Goal: Task Accomplishment & Management: Manage account settings

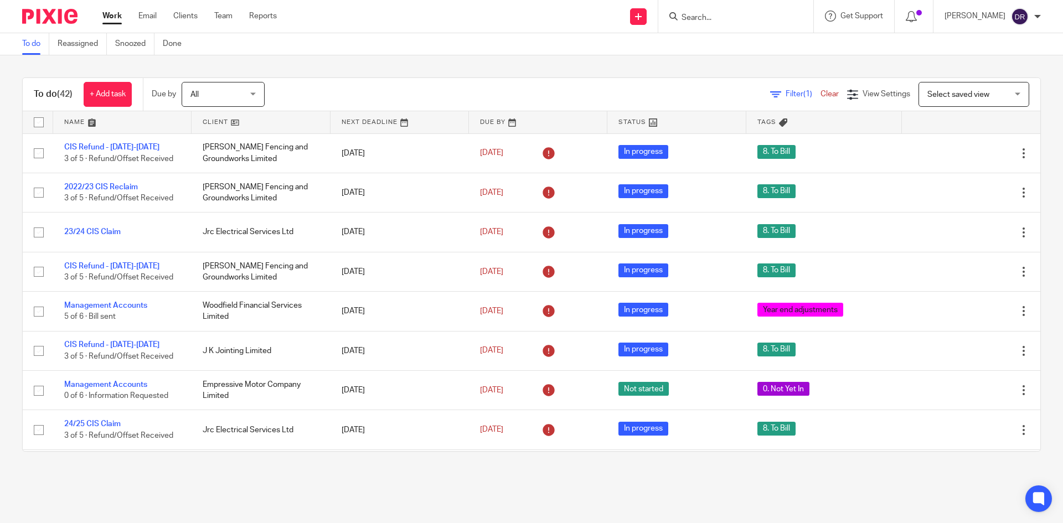
click at [712, 22] on input "Search" at bounding box center [731, 18] width 100 height 10
type input "a"
type input "madola"
click at [405, 63] on div "To do (42) + Add task Due by All All Today Tomorrow This week Next week This mo…" at bounding box center [531, 264] width 1063 height 419
click at [66, 124] on link at bounding box center [122, 122] width 138 height 22
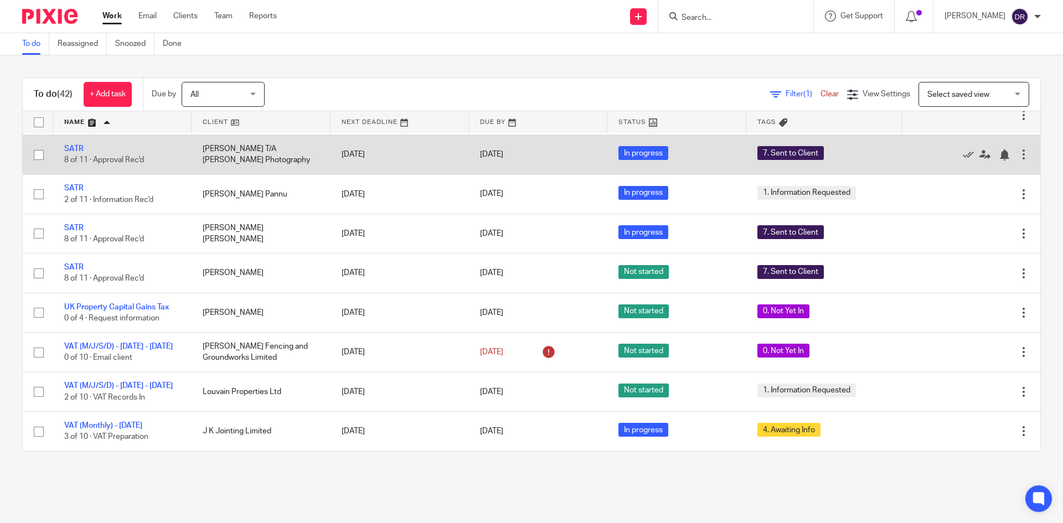
scroll to position [1455, 0]
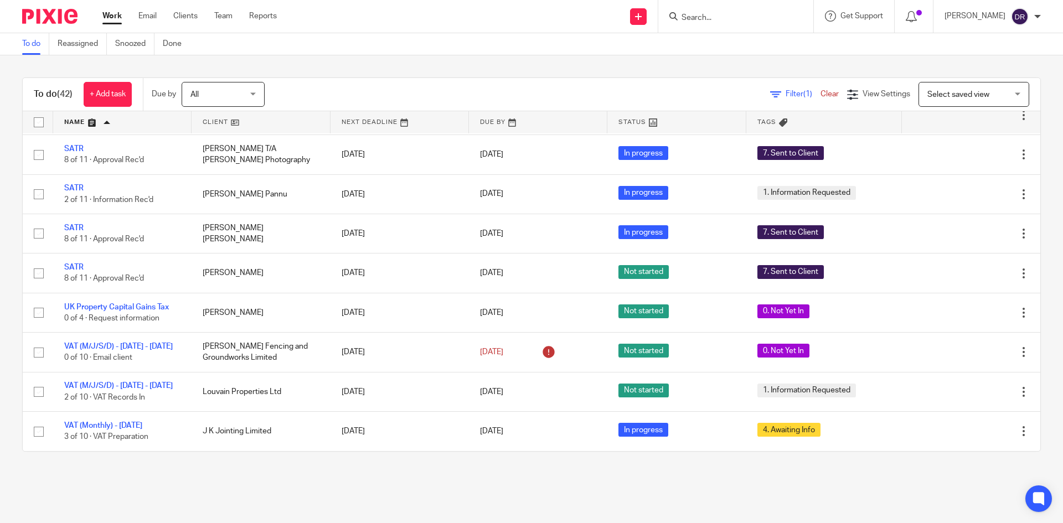
click at [215, 122] on link at bounding box center [261, 122] width 138 height 22
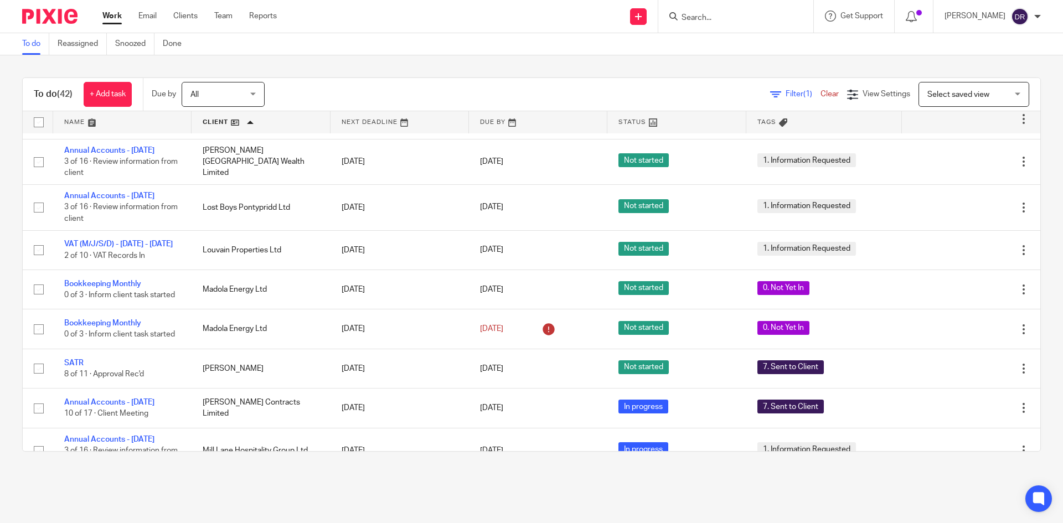
scroll to position [831, 0]
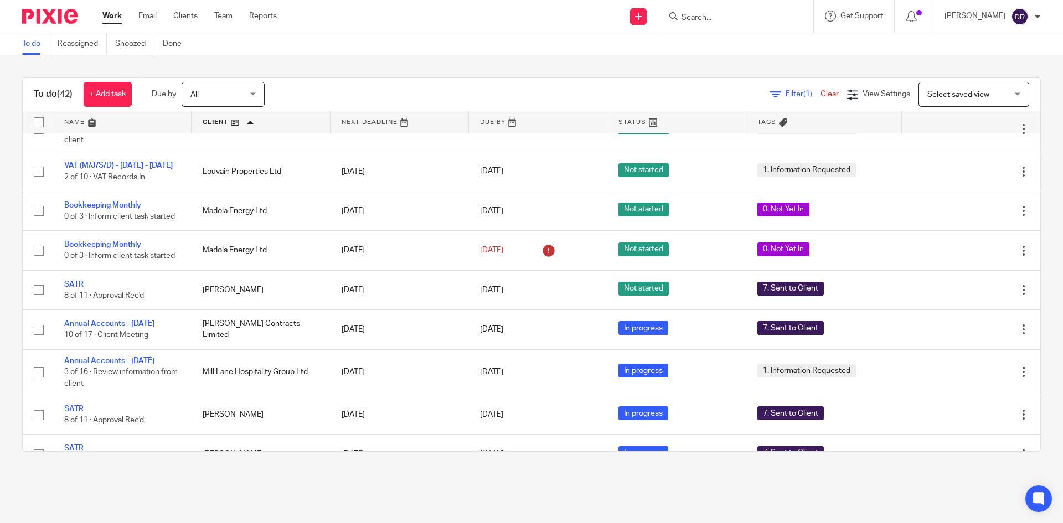
click at [752, 14] on input "Search" at bounding box center [731, 18] width 100 height 10
type input "pip"
click at [760, 47] on link at bounding box center [775, 43] width 195 height 17
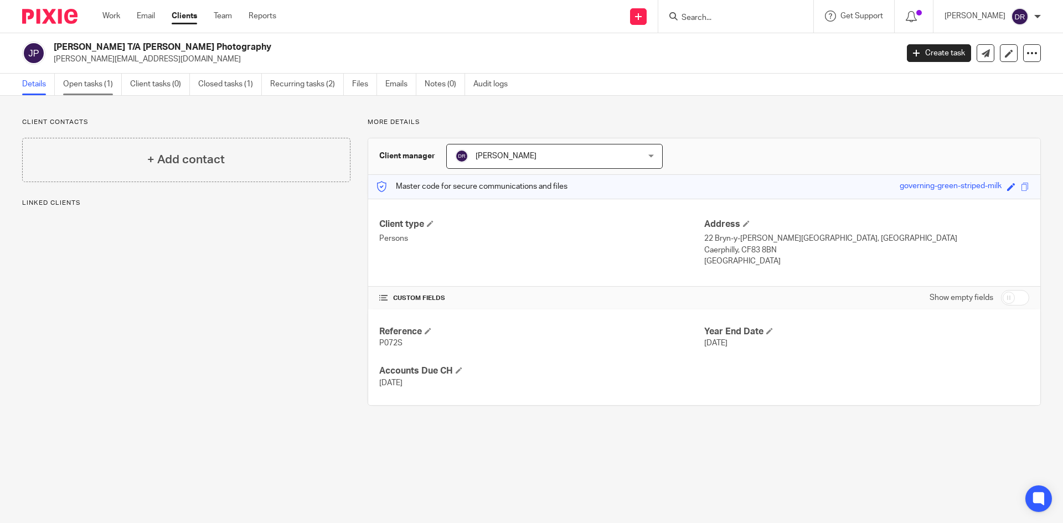
click at [85, 82] on link "Open tasks (1)" at bounding box center [92, 85] width 59 height 22
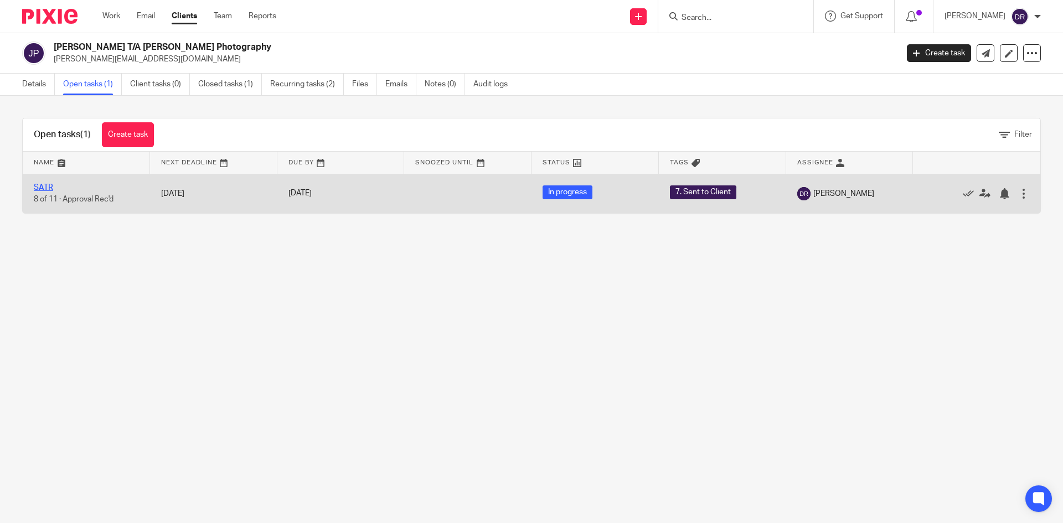
click at [39, 188] on link "SATR" at bounding box center [43, 188] width 19 height 8
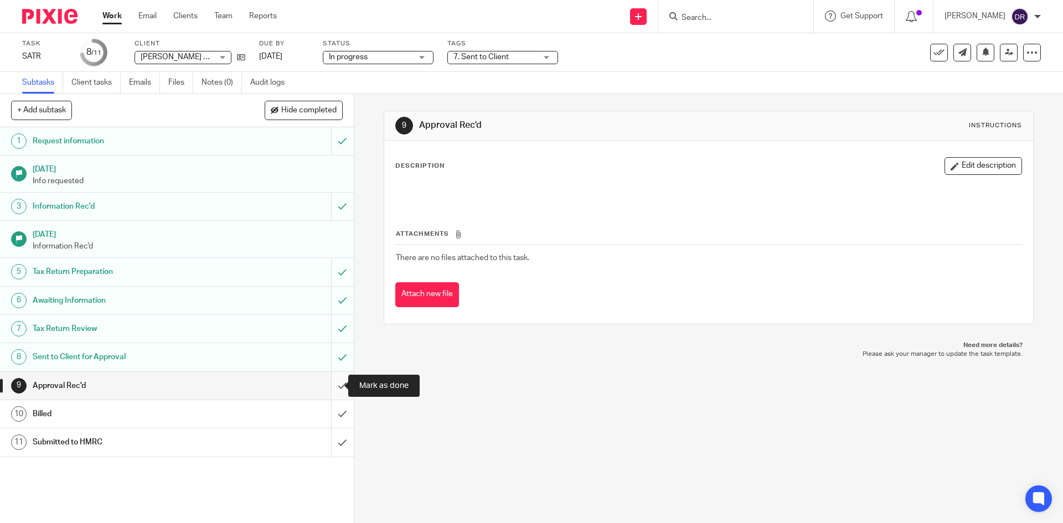
click at [332, 385] on input "submit" at bounding box center [177, 386] width 354 height 28
click at [335, 413] on input "submit" at bounding box center [177, 414] width 354 height 28
click at [333, 441] on input "submit" at bounding box center [177, 443] width 354 height 28
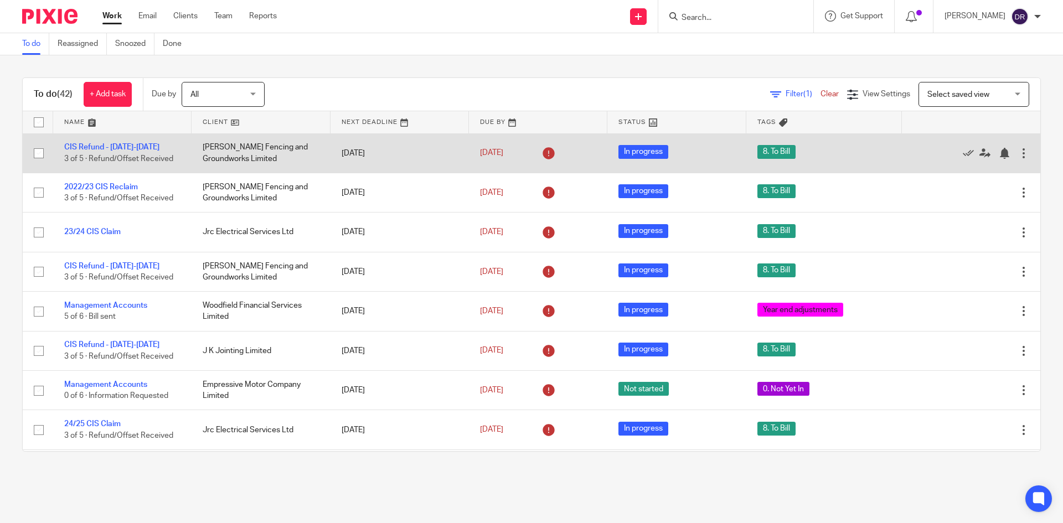
drag, startPoint x: 66, startPoint y: 22, endPoint x: 171, endPoint y: 145, distance: 161.5
click at [66, 22] on img at bounding box center [49, 16] width 55 height 15
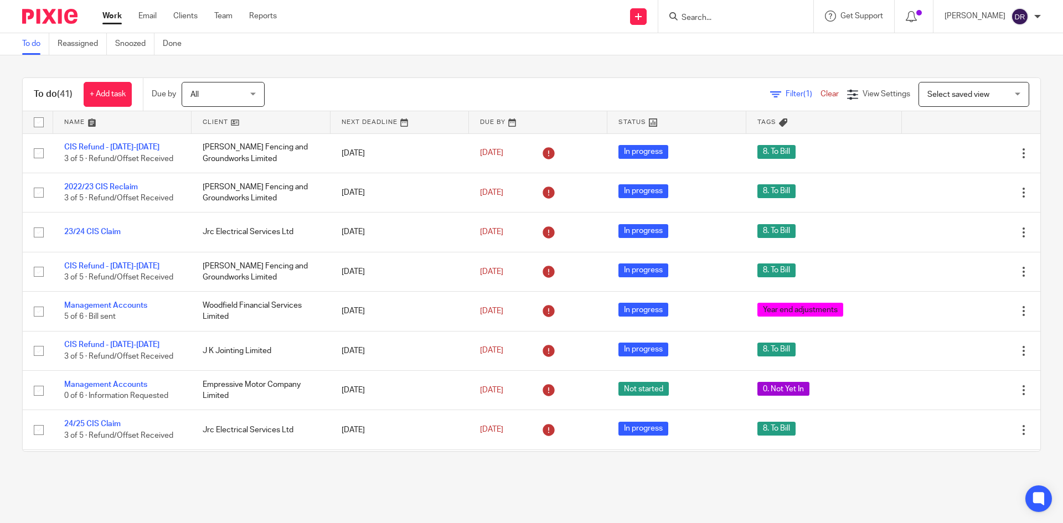
click at [735, 23] on form at bounding box center [740, 16] width 118 height 14
click at [712, 15] on input "Search" at bounding box center [731, 18] width 100 height 10
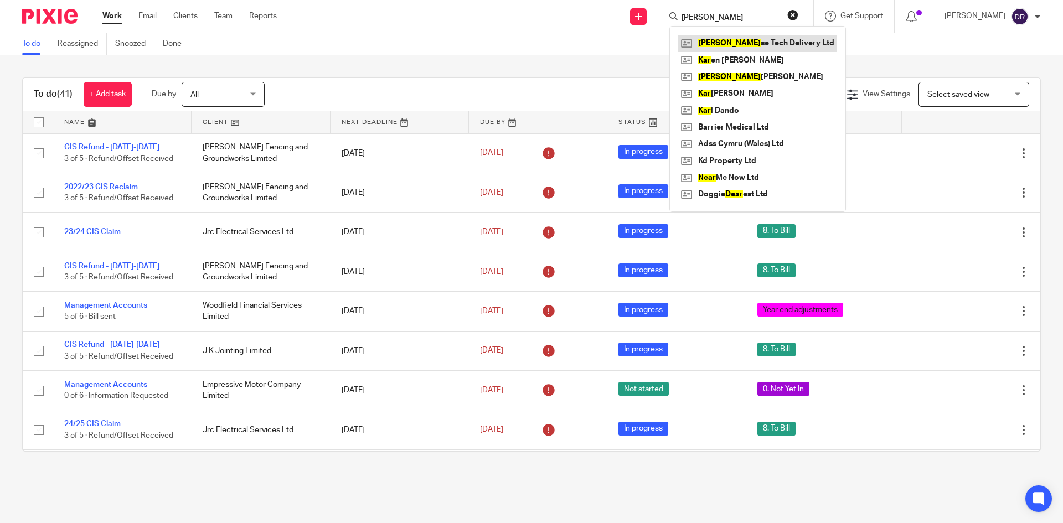
type input "kear"
click at [754, 45] on link at bounding box center [757, 43] width 159 height 17
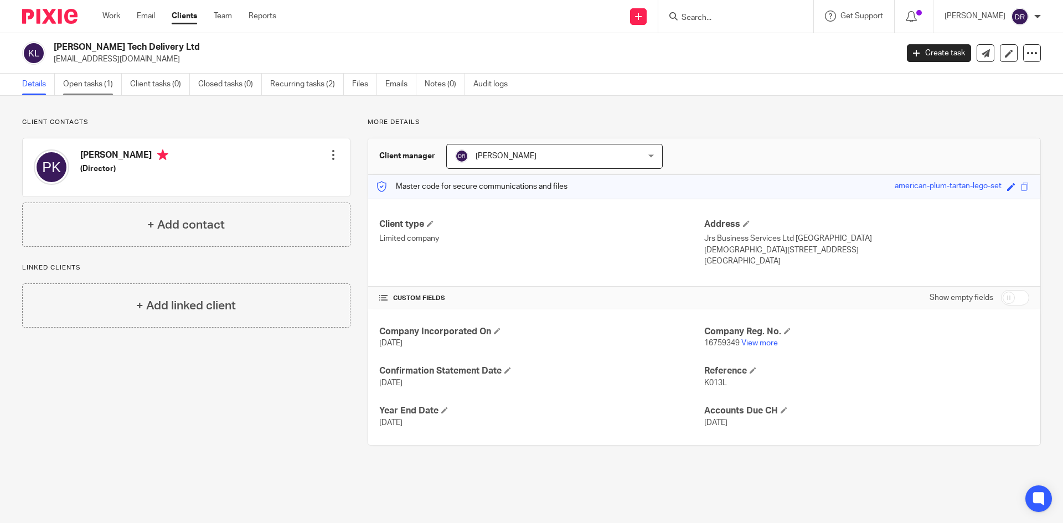
click at [110, 79] on link "Open tasks (1)" at bounding box center [92, 85] width 59 height 22
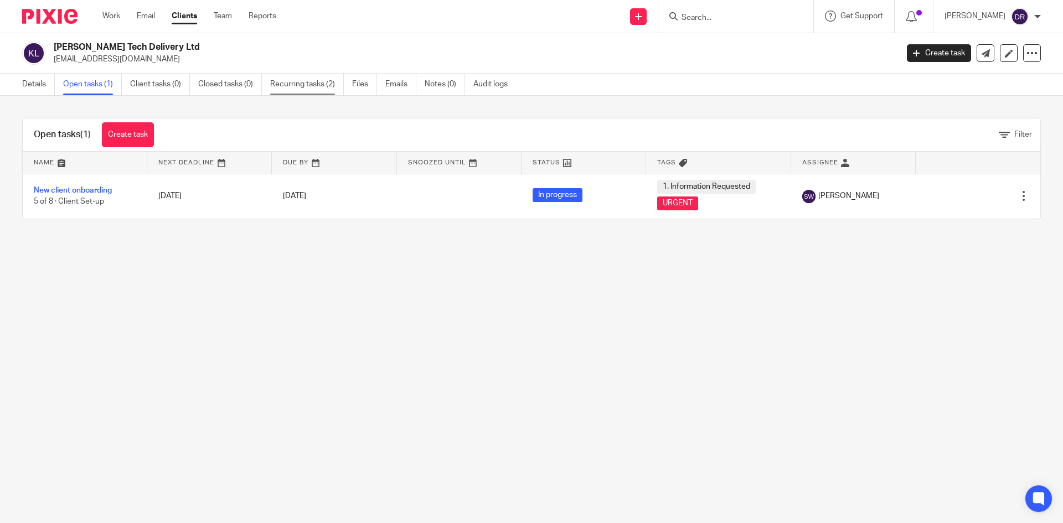
click at [312, 80] on link "Recurring tasks (2)" at bounding box center [307, 85] width 74 height 22
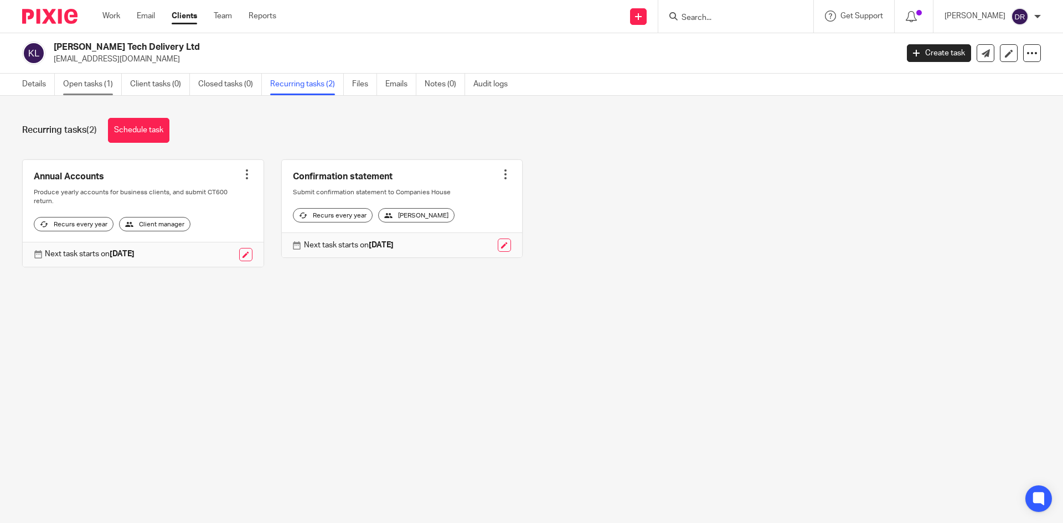
click at [110, 85] on link "Open tasks (1)" at bounding box center [92, 85] width 59 height 22
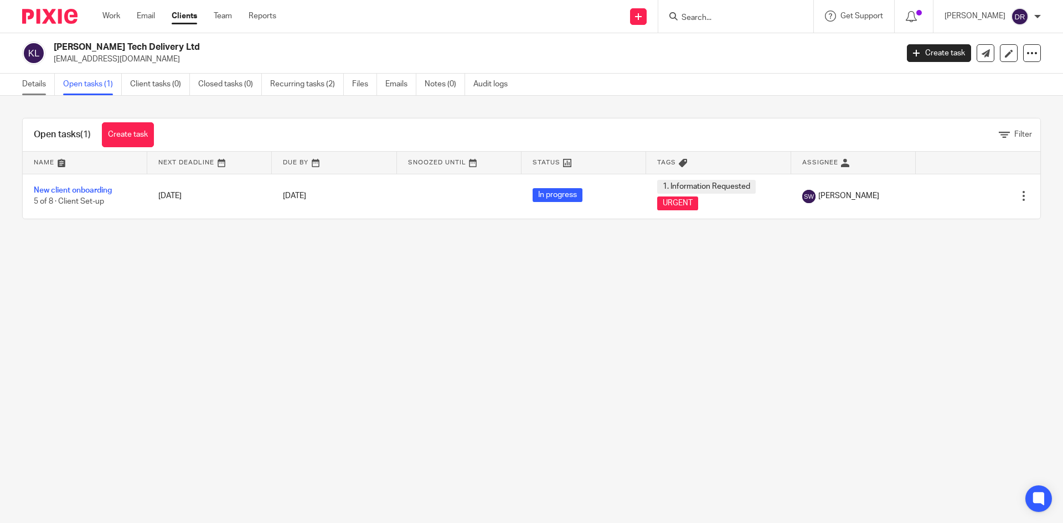
click at [42, 82] on link "Details" at bounding box center [38, 85] width 33 height 22
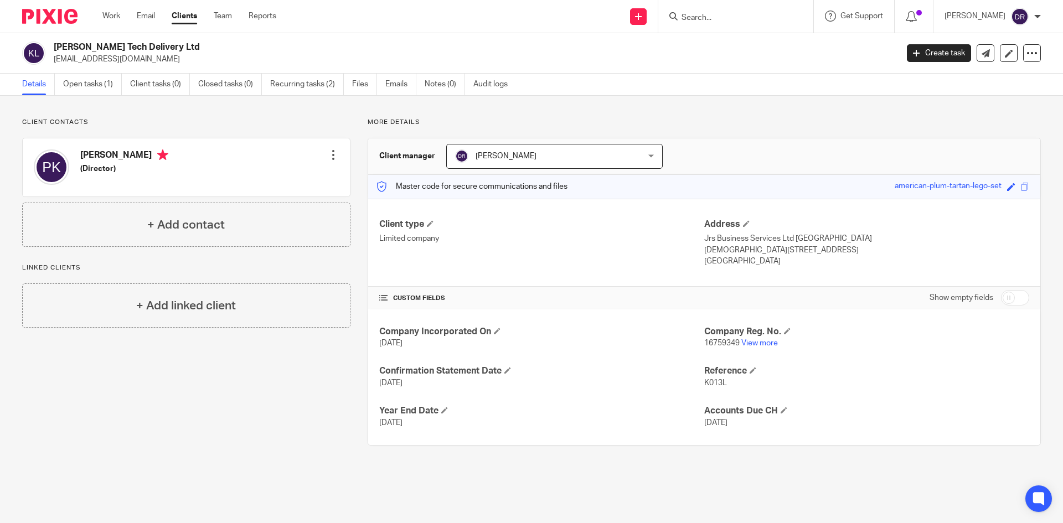
click at [60, 16] on img at bounding box center [49, 16] width 55 height 15
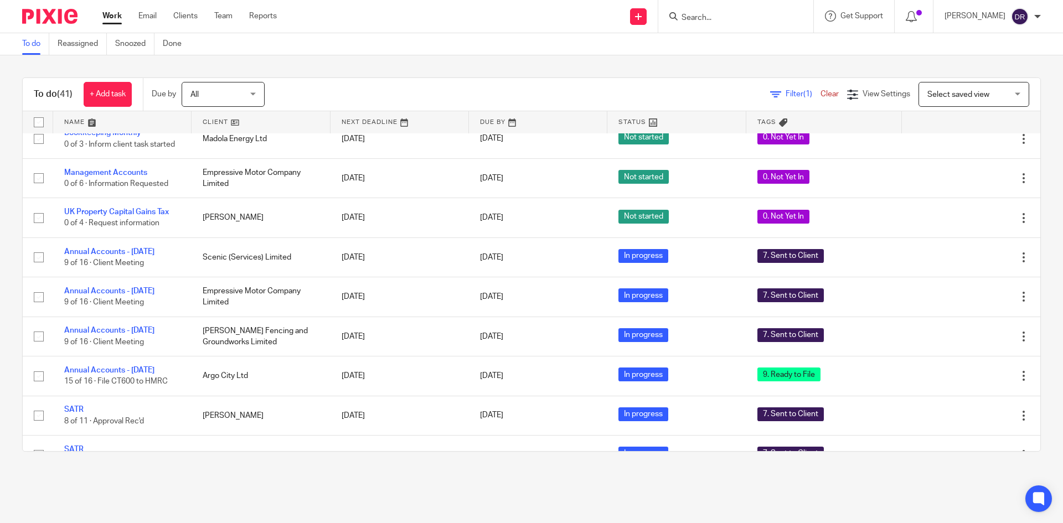
scroll to position [498, 0]
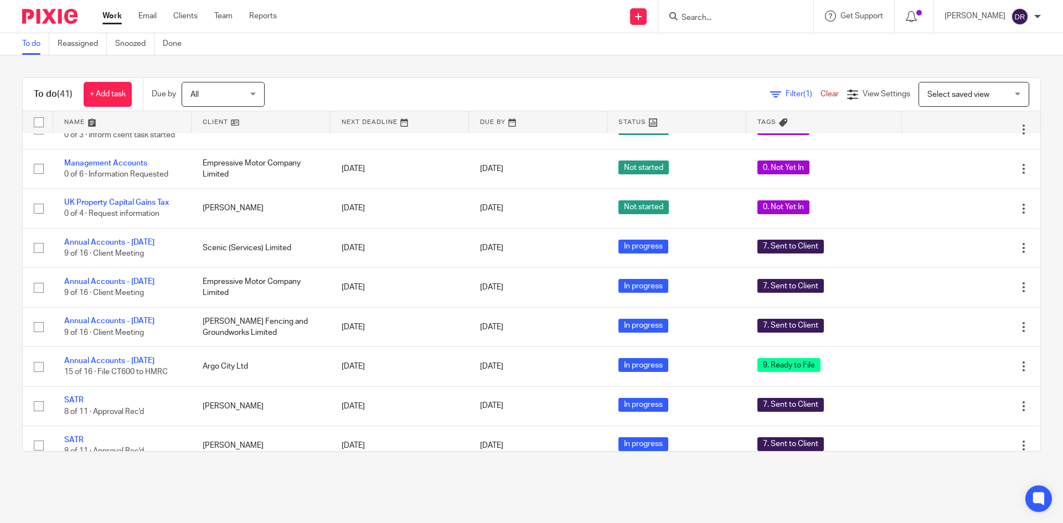
click at [208, 124] on link at bounding box center [261, 122] width 138 height 22
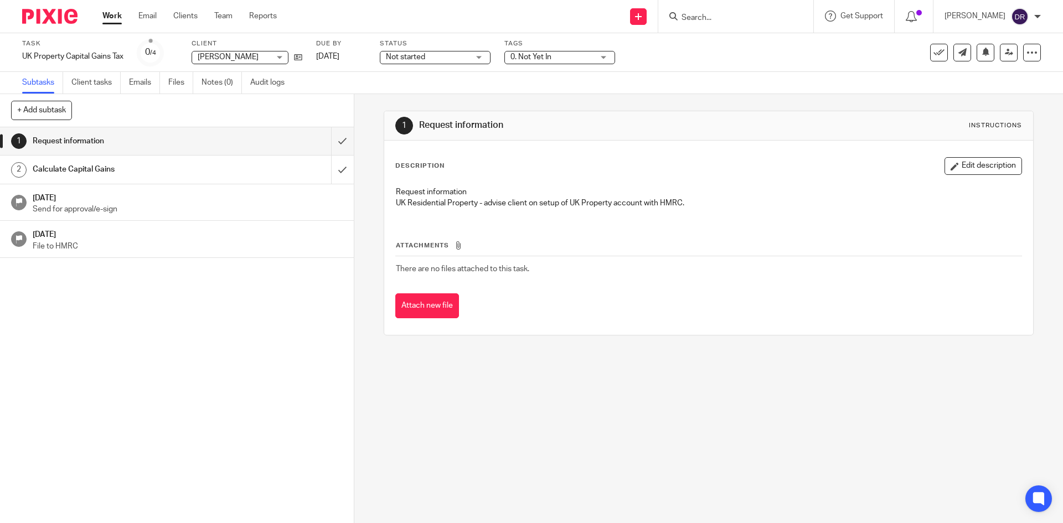
click at [429, 56] on span "Not started" at bounding box center [427, 58] width 83 height 12
click at [367, 96] on div "1 Request information Instructions Description Edit description Request informa…" at bounding box center [708, 308] width 709 height 429
click at [521, 59] on span "0. Not Yet In" at bounding box center [531, 57] width 41 height 8
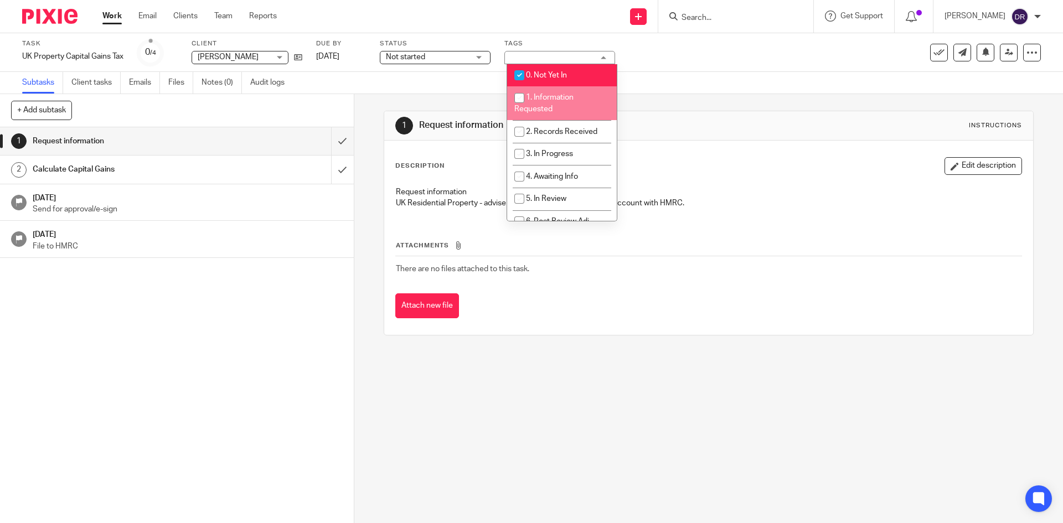
click at [524, 96] on input "checkbox" at bounding box center [519, 98] width 21 height 21
checkbox input "true"
click at [517, 80] on input "checkbox" at bounding box center [519, 75] width 21 height 21
checkbox input "false"
click at [388, 106] on div "1 Request information Instructions Description Edit description Request informa…" at bounding box center [709, 223] width 650 height 258
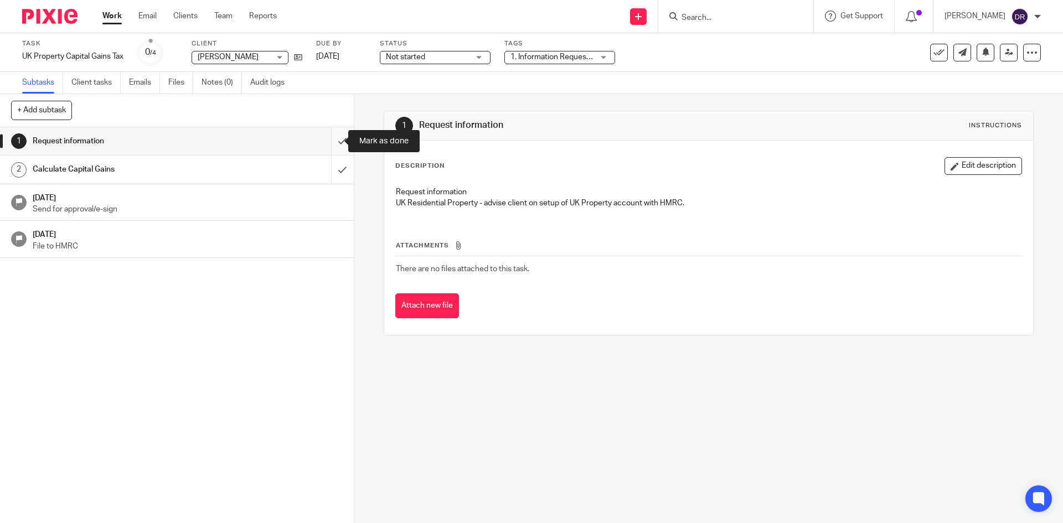
click at [328, 137] on input "submit" at bounding box center [177, 141] width 354 height 28
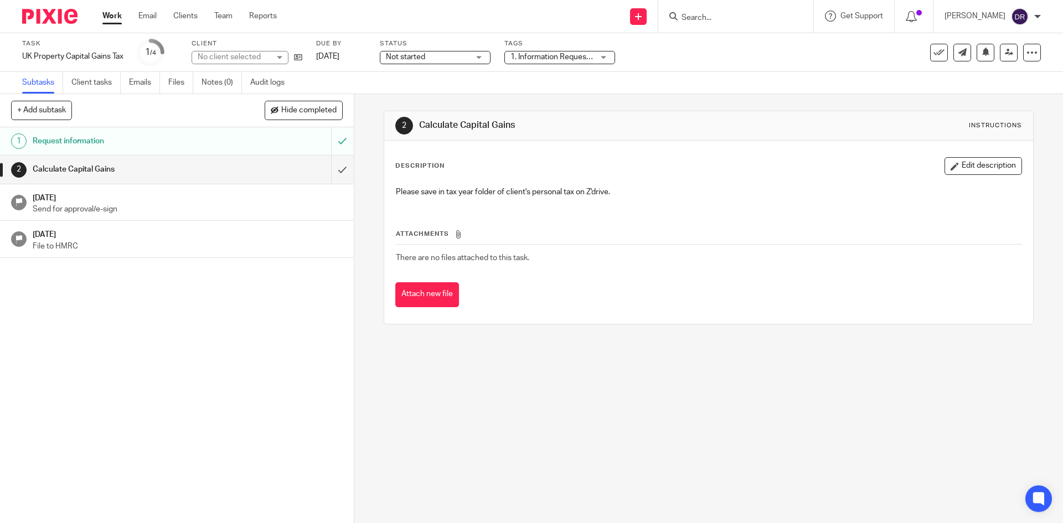
click at [433, 60] on span "Not started" at bounding box center [427, 58] width 83 height 12
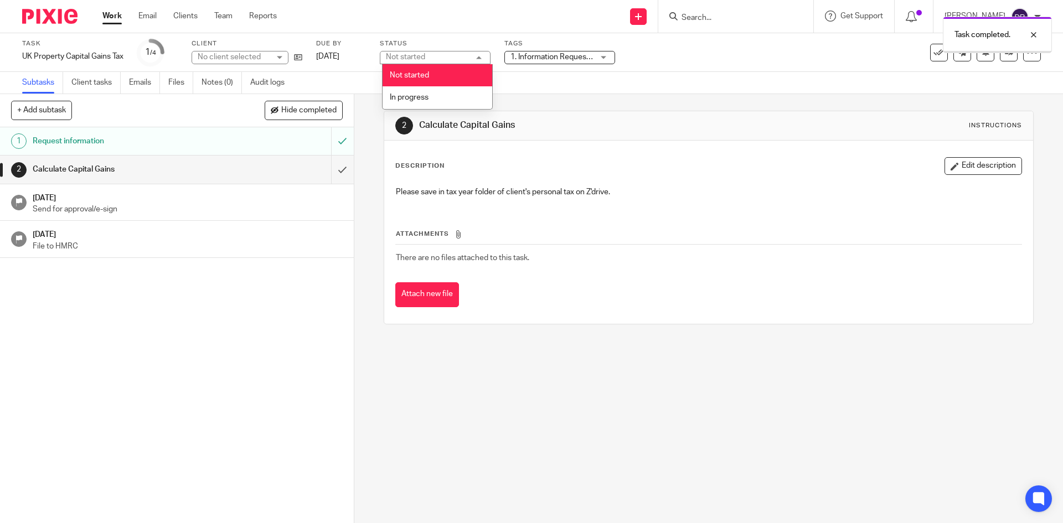
click at [427, 98] on span "In progress" at bounding box center [409, 98] width 39 height 8
click at [372, 104] on div "2 Calculate Capital Gains Instructions Description Edit description Please save…" at bounding box center [708, 308] width 709 height 429
click at [43, 17] on img at bounding box center [49, 16] width 55 height 15
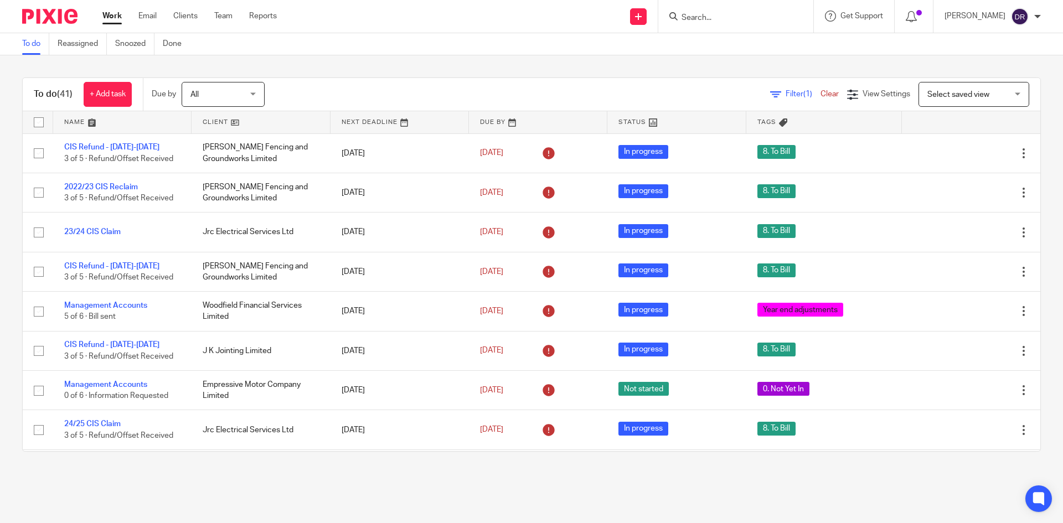
click at [714, 22] on input "Search" at bounding box center [731, 18] width 100 height 10
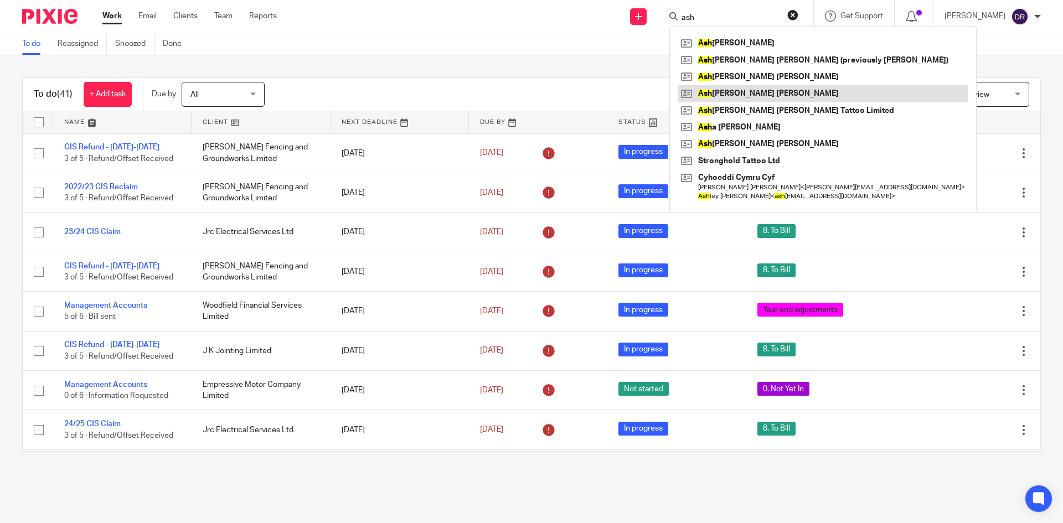
type input "ash"
click at [747, 91] on link at bounding box center [823, 93] width 290 height 17
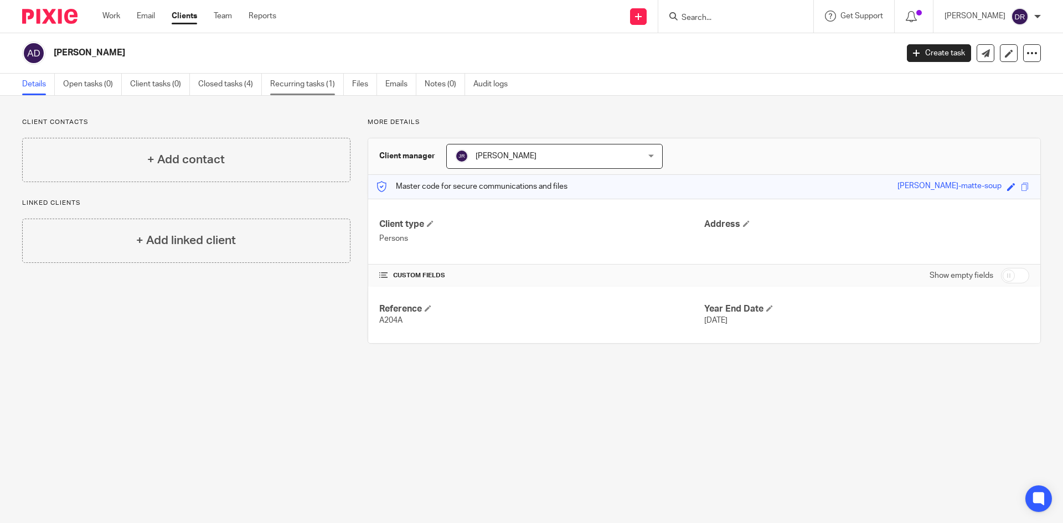
click at [305, 83] on link "Recurring tasks (1)" at bounding box center [307, 85] width 74 height 22
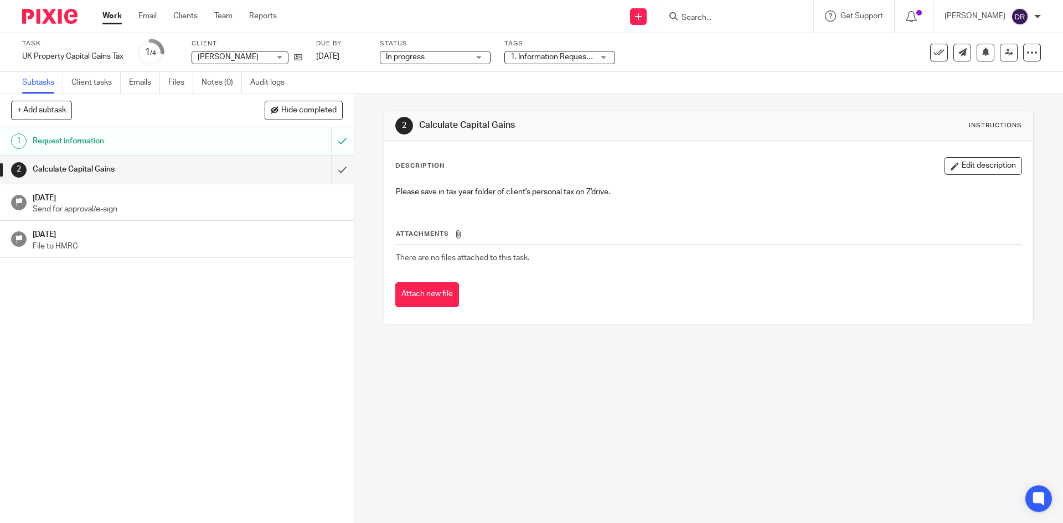
click at [307, 57] on div "Task UK Property Capital Gains Tax Save UK Property Capital Gains Tax 1 /4 Clie…" at bounding box center [446, 52] width 849 height 27
click at [301, 57] on icon at bounding box center [298, 57] width 8 height 8
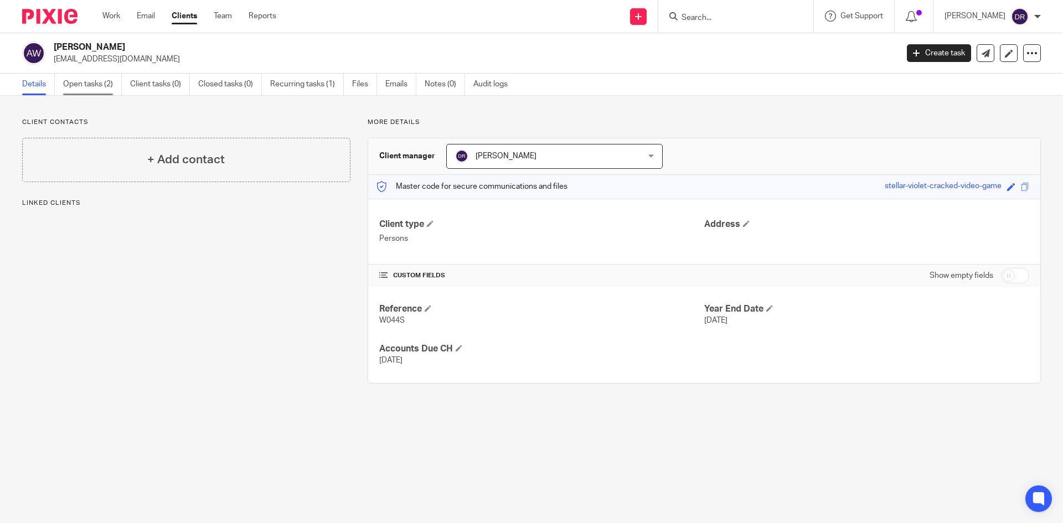
click at [111, 85] on link "Open tasks (2)" at bounding box center [92, 85] width 59 height 22
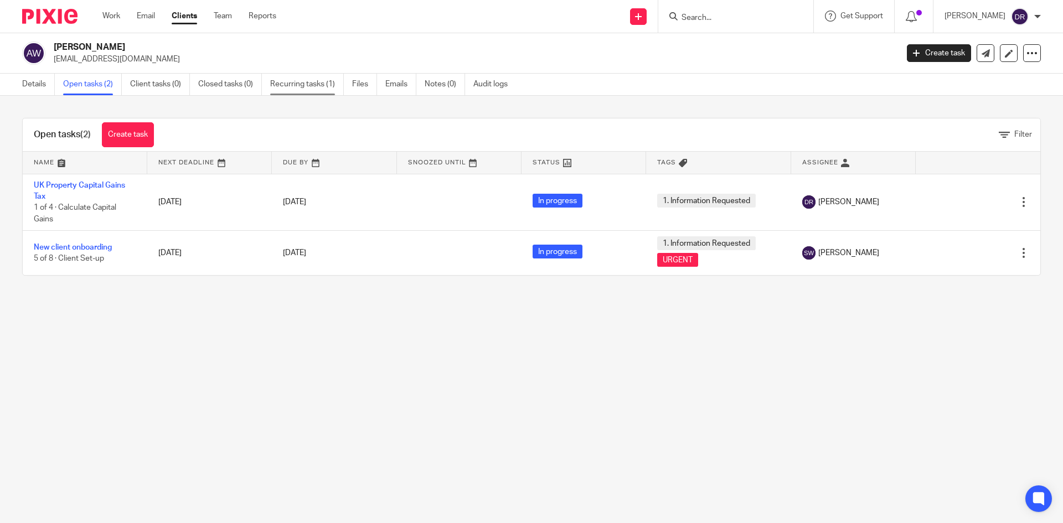
click at [284, 81] on link "Recurring tasks (1)" at bounding box center [307, 85] width 74 height 22
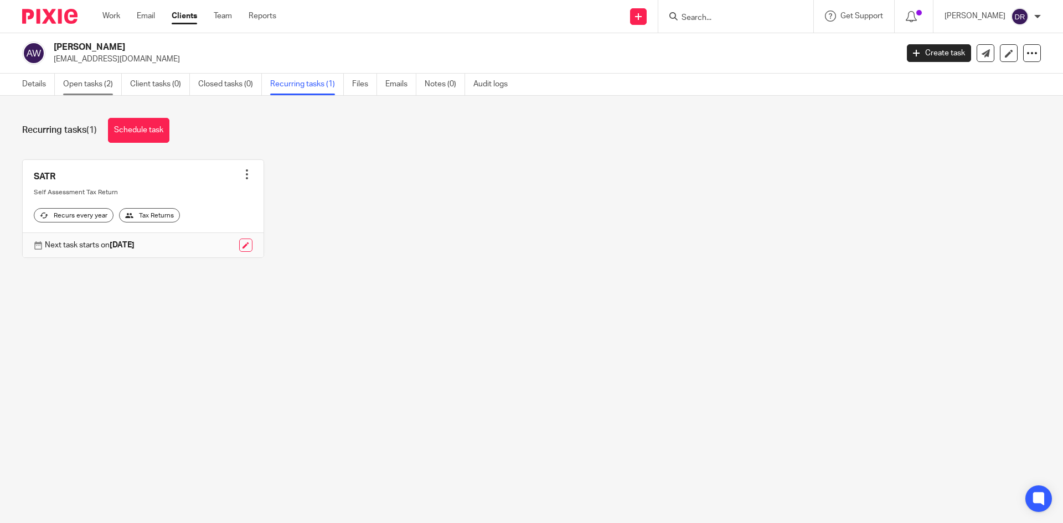
click at [73, 84] on link "Open tasks (2)" at bounding box center [92, 85] width 59 height 22
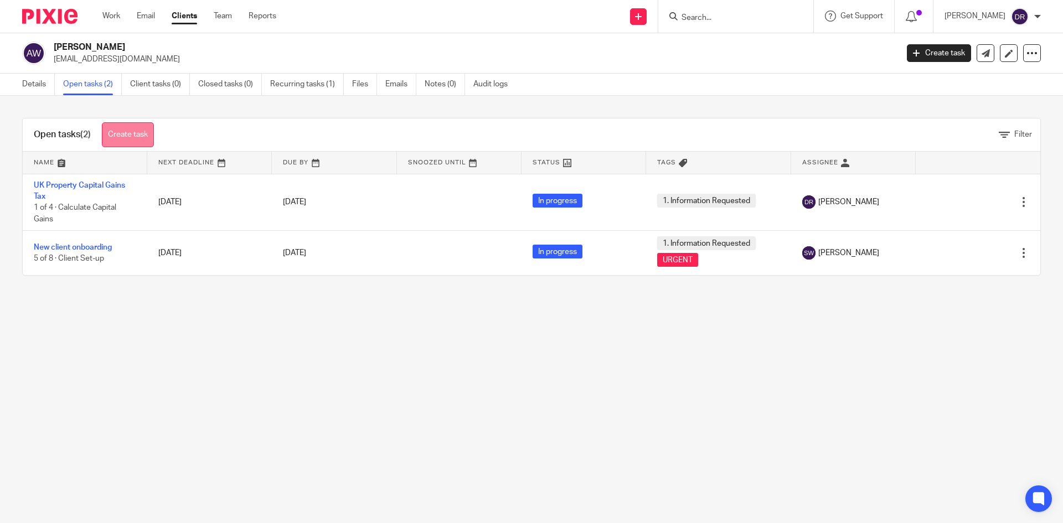
click at [128, 128] on link "Create task" at bounding box center [128, 134] width 52 height 25
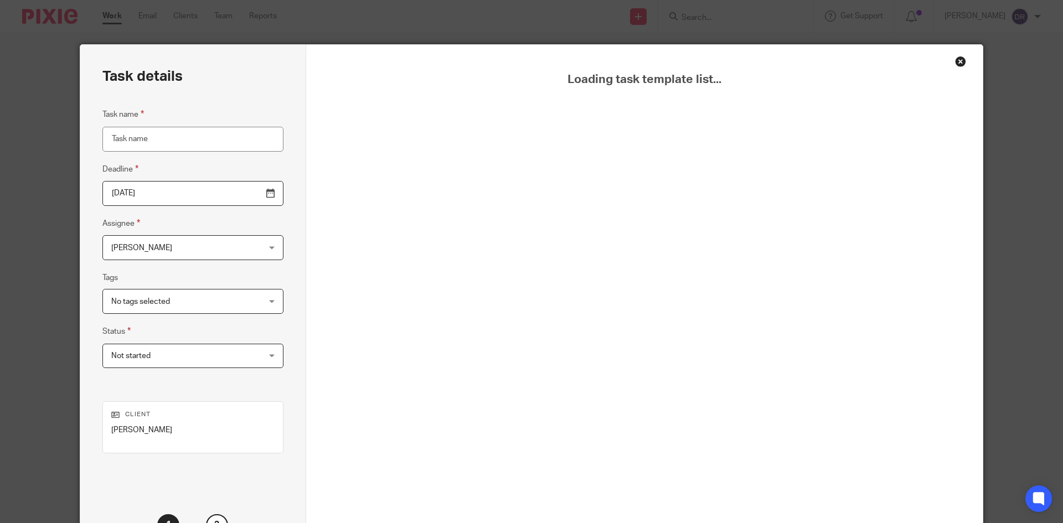
click at [960, 63] on div "Close this dialog window" at bounding box center [960, 61] width 11 height 11
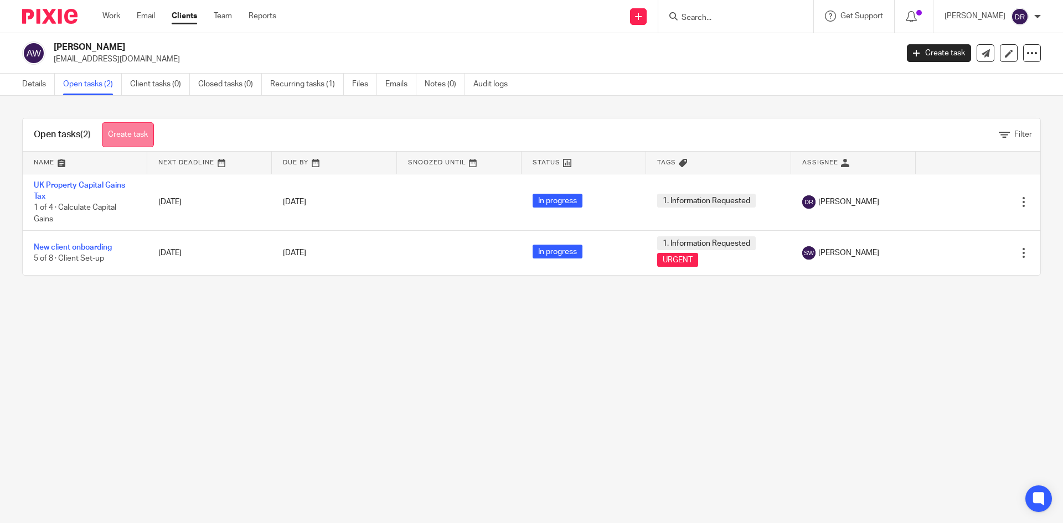
click at [123, 133] on link "Create task" at bounding box center [128, 134] width 52 height 25
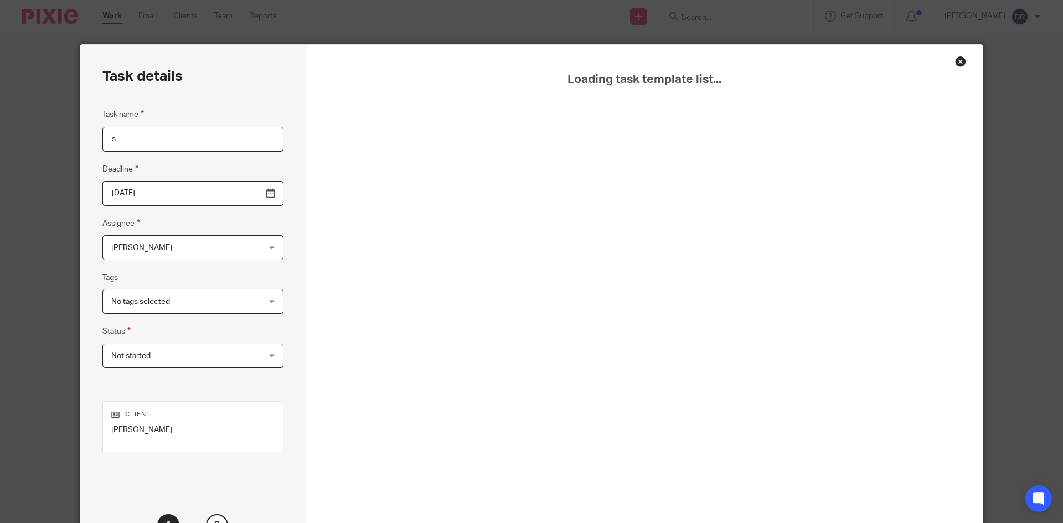
type input "sa"
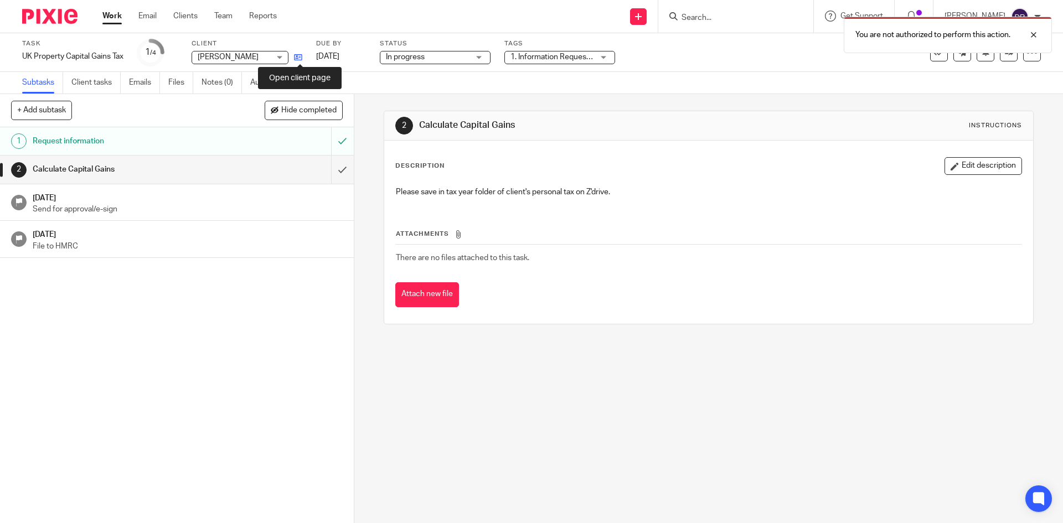
click at [302, 59] on icon at bounding box center [298, 57] width 8 height 8
click at [300, 58] on icon at bounding box center [298, 57] width 8 height 8
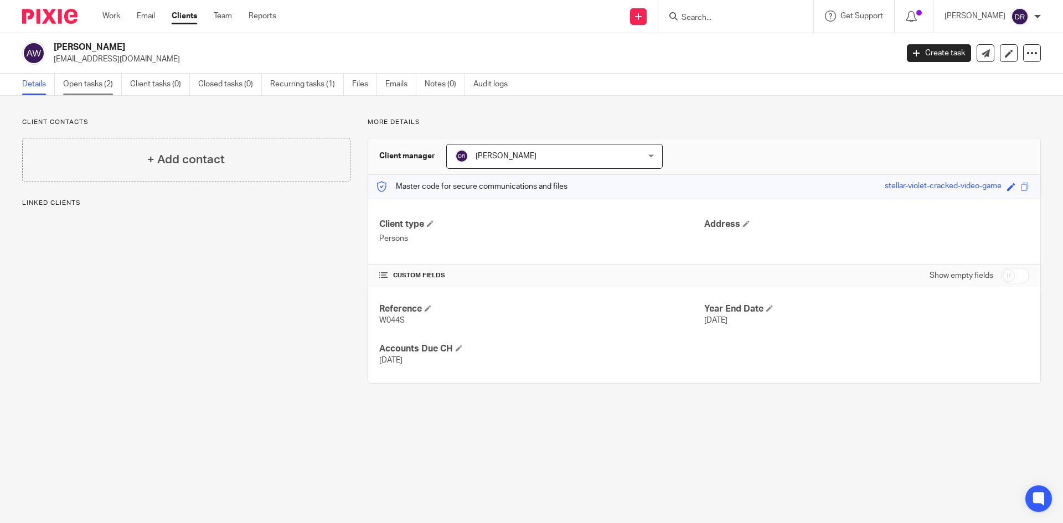
click at [87, 81] on link "Open tasks (2)" at bounding box center [92, 85] width 59 height 22
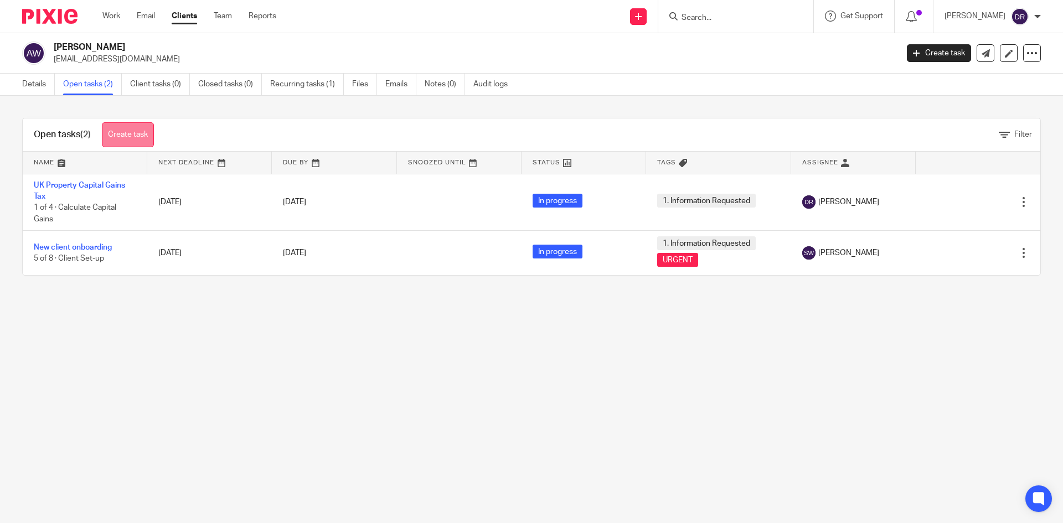
click at [135, 135] on link "Create task" at bounding box center [128, 134] width 52 height 25
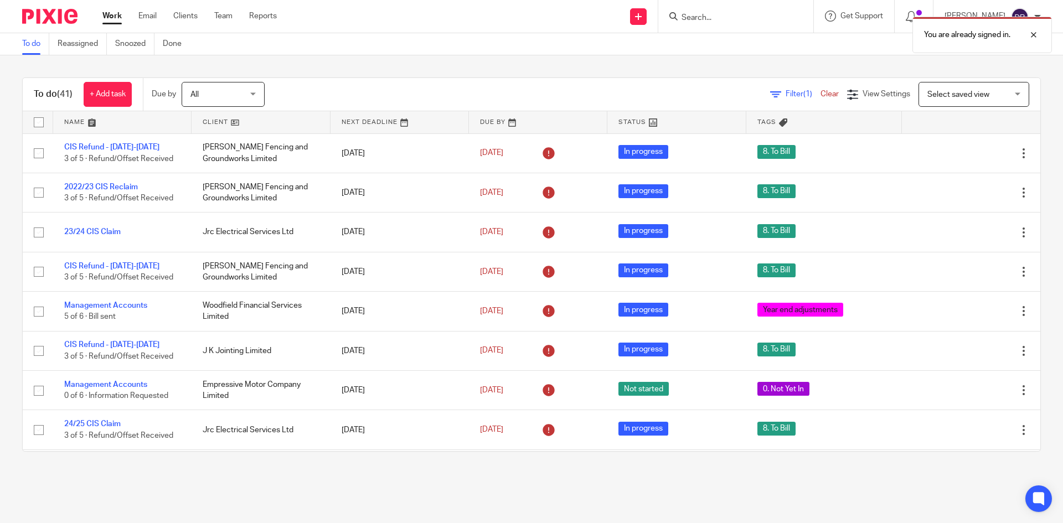
click at [215, 120] on link at bounding box center [261, 122] width 138 height 22
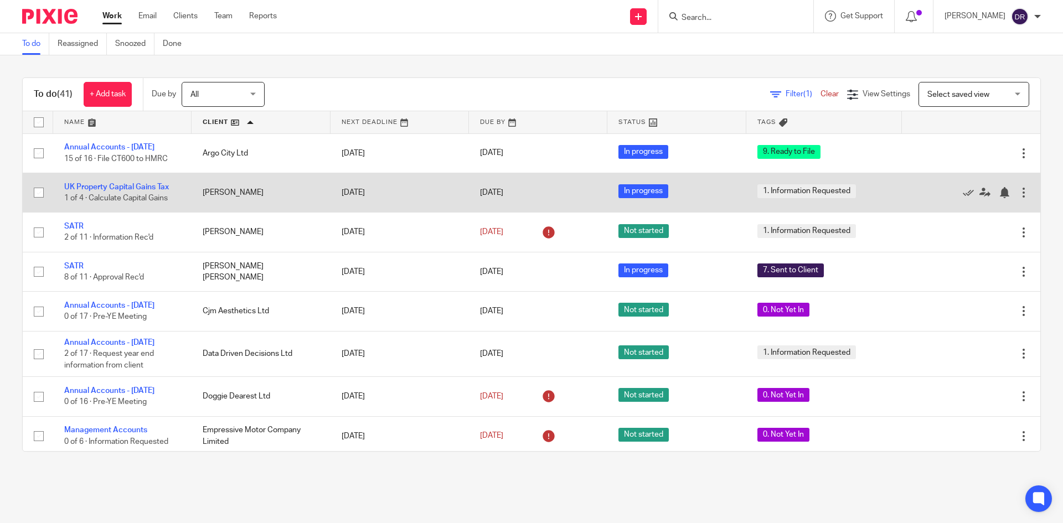
click at [229, 193] on td "[PERSON_NAME]" at bounding box center [261, 192] width 138 height 39
click at [157, 187] on link "UK Property Capital Gains Tax" at bounding box center [116, 187] width 105 height 8
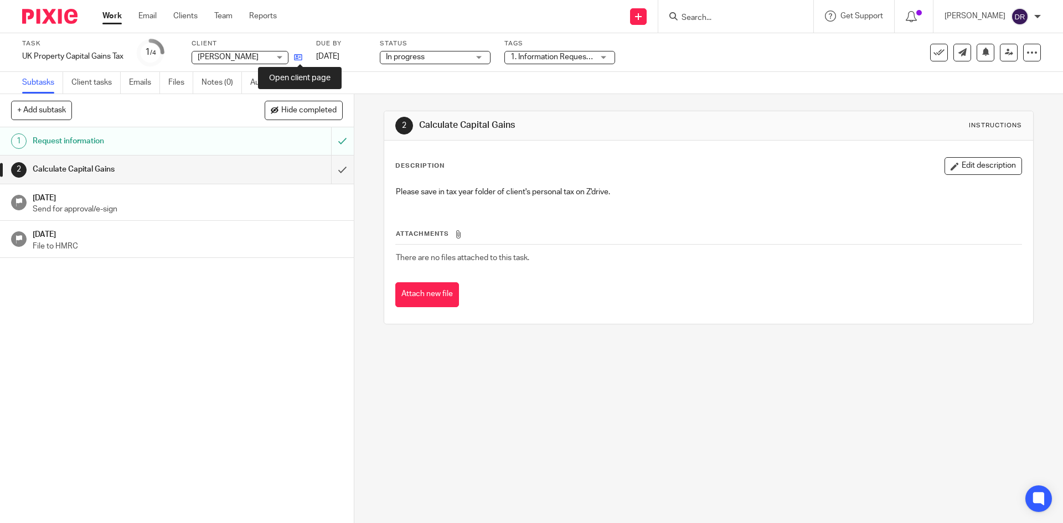
click at [299, 54] on icon at bounding box center [298, 57] width 8 height 8
click at [301, 59] on icon at bounding box center [298, 57] width 8 height 8
click at [300, 60] on icon at bounding box center [298, 57] width 8 height 8
click at [737, 15] on input "Search" at bounding box center [731, 18] width 100 height 10
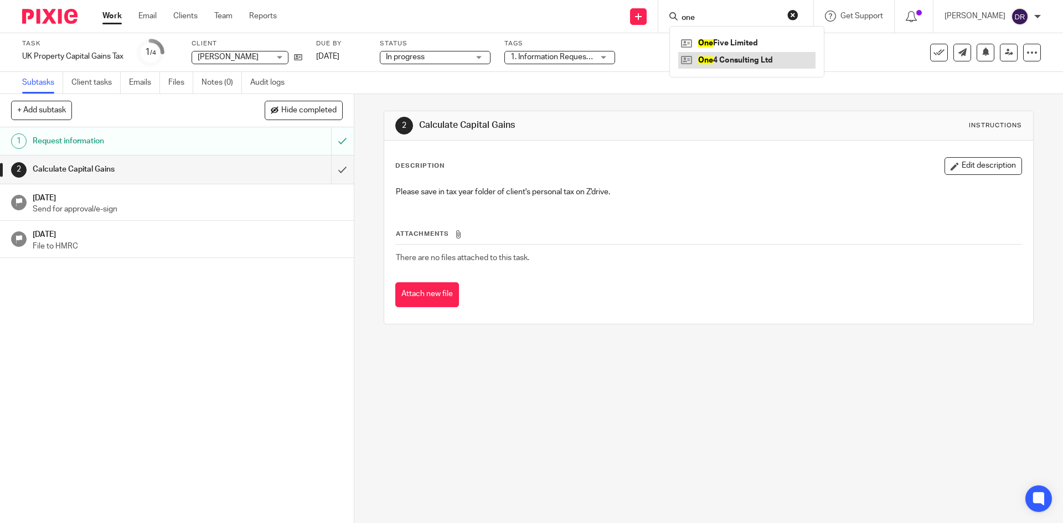
type input "one"
click at [748, 61] on link at bounding box center [746, 60] width 137 height 17
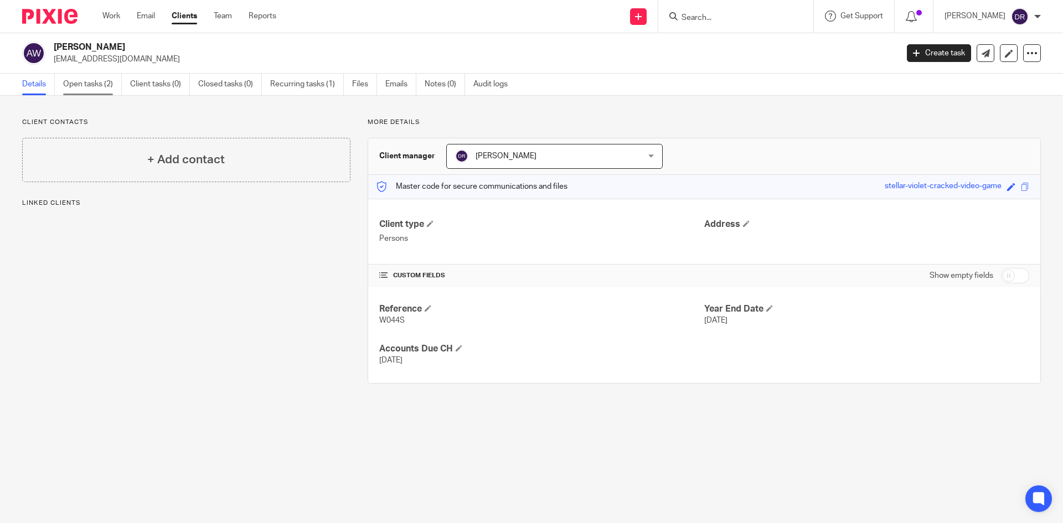
click at [83, 83] on link "Open tasks (2)" at bounding box center [92, 85] width 59 height 22
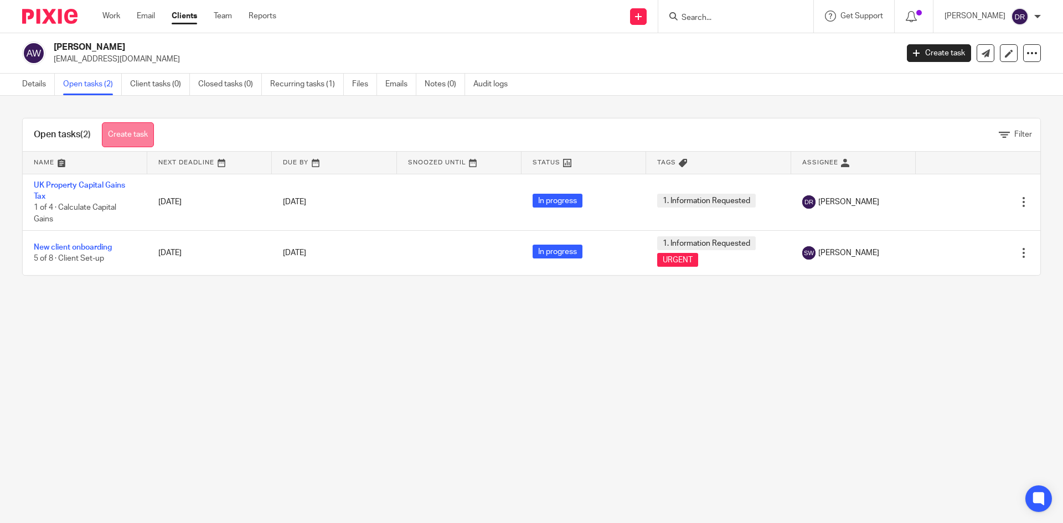
click at [123, 134] on link "Create task" at bounding box center [128, 134] width 52 height 25
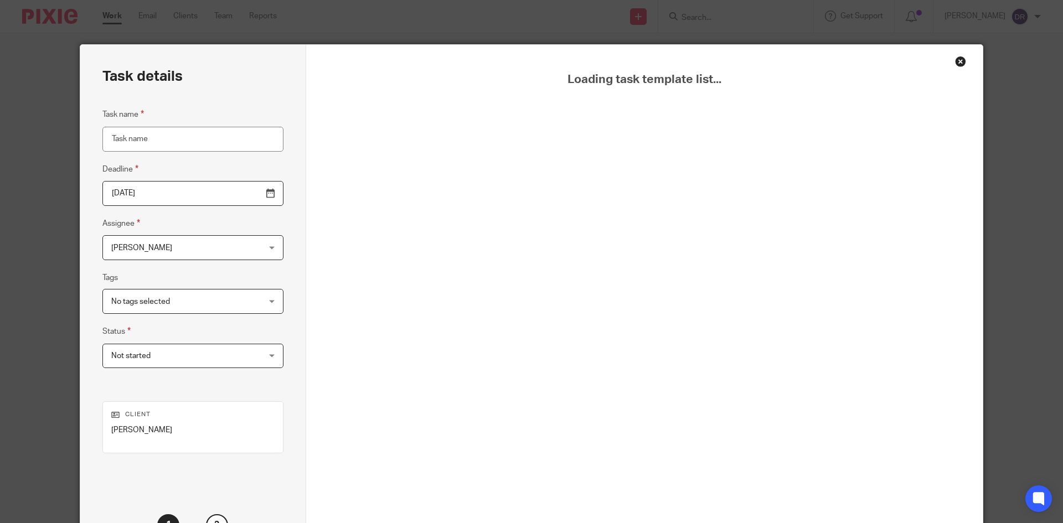
click at [606, 159] on div "Loading task template list..." at bounding box center [645, 323] width 622 height 500
click at [950, 59] on div "Loading task template list..." at bounding box center [644, 309] width 677 height 528
click at [955, 60] on div "Close this dialog window" at bounding box center [960, 61] width 11 height 11
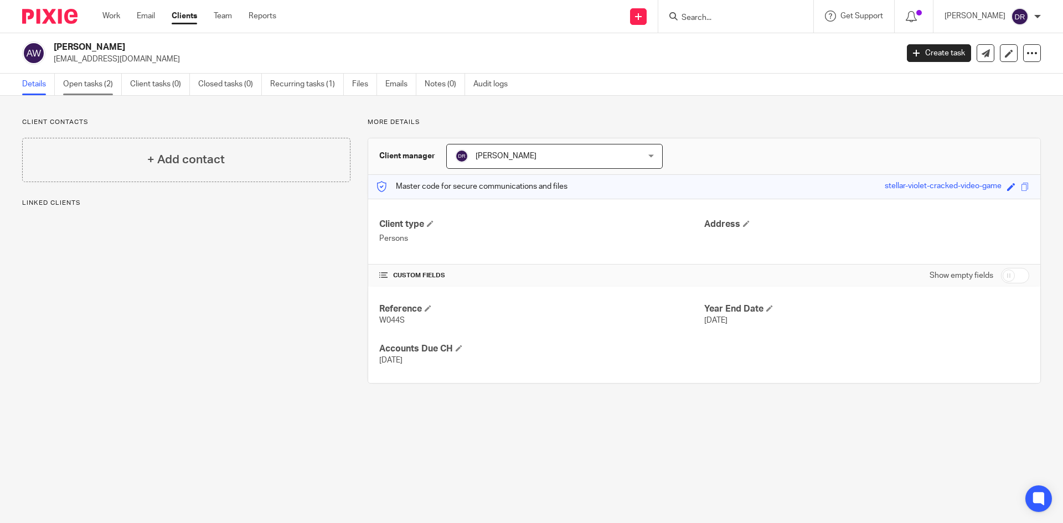
click at [102, 81] on link "Open tasks (2)" at bounding box center [92, 85] width 59 height 22
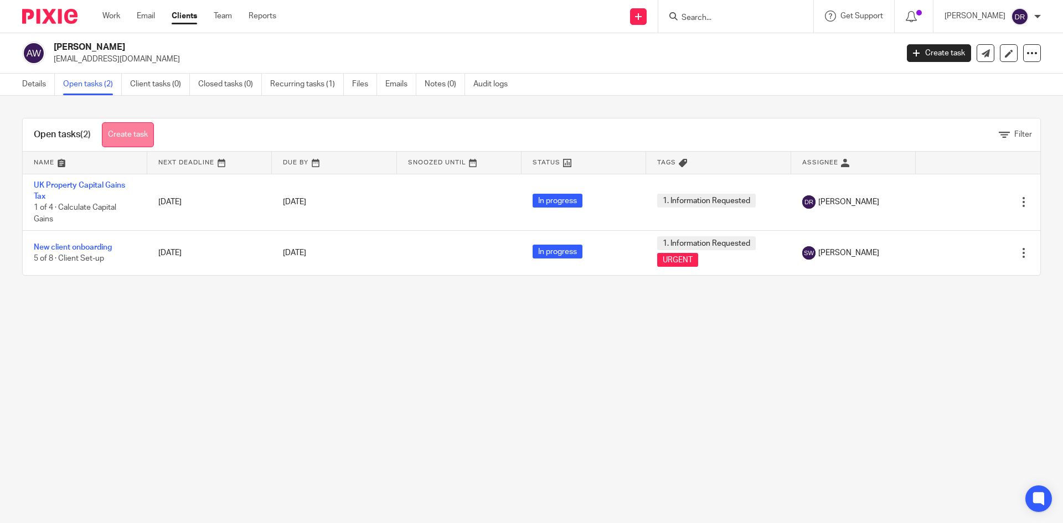
click at [124, 127] on link "Create task" at bounding box center [128, 134] width 52 height 25
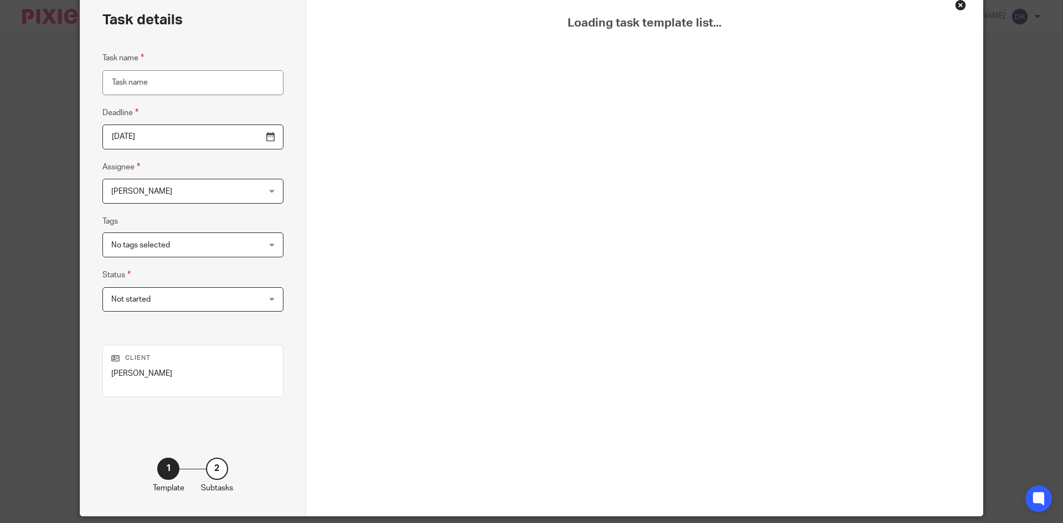
scroll to position [94, 0]
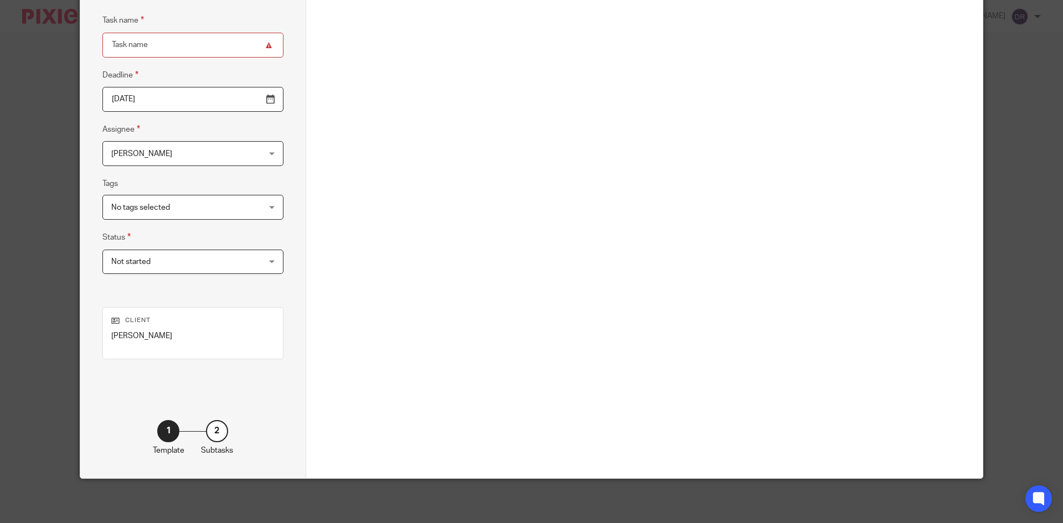
click at [217, 437] on div "2" at bounding box center [217, 431] width 22 height 22
click at [209, 419] on div "1 Template 2 Subtasks" at bounding box center [192, 427] width 181 height 58
click at [216, 429] on div "2" at bounding box center [217, 431] width 22 height 22
click at [125, 419] on div "1 Template 2 Subtasks" at bounding box center [192, 427] width 181 height 58
click at [196, 59] on div "Task name Deadline 2025-10-14 Assignee Dylan Richards Dylan Richards Client man…" at bounding box center [192, 149] width 181 height 271
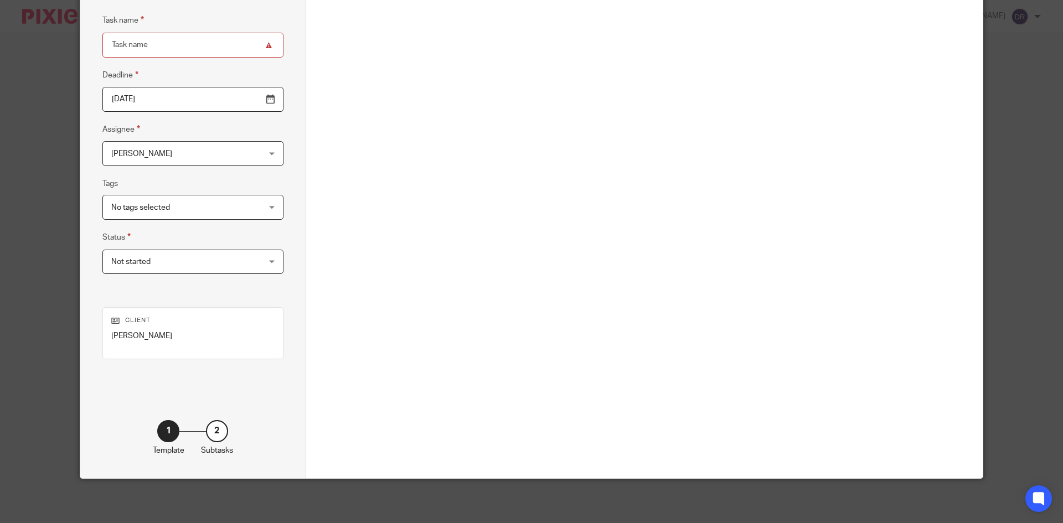
click at [193, 49] on input "Task name" at bounding box center [192, 45] width 181 height 25
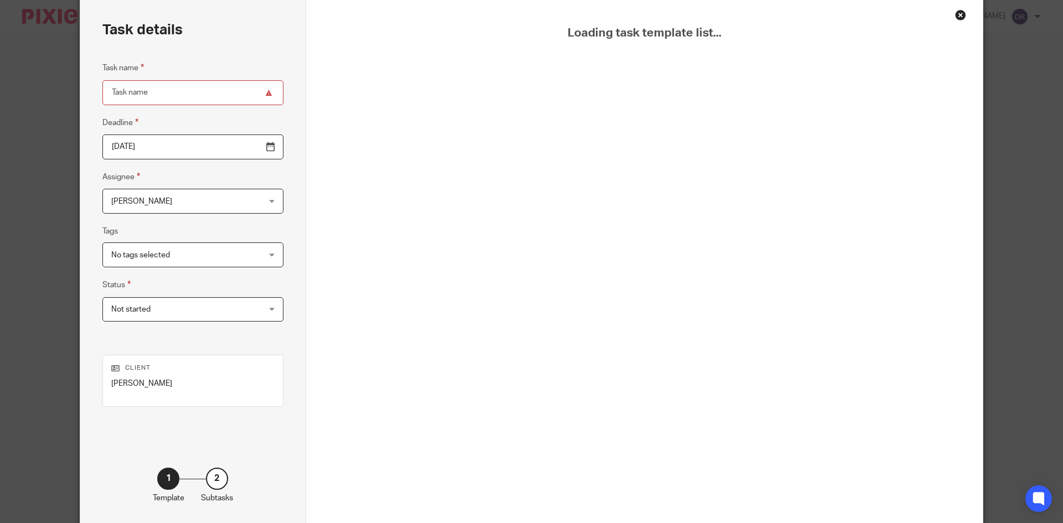
scroll to position [0, 0]
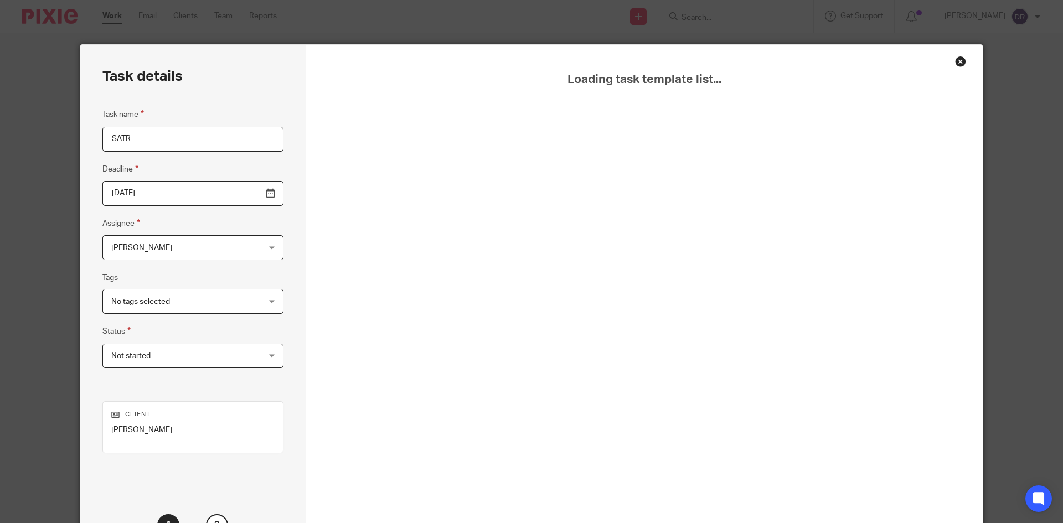
type input "SATR"
click at [955, 61] on div "Close this dialog window" at bounding box center [960, 61] width 11 height 11
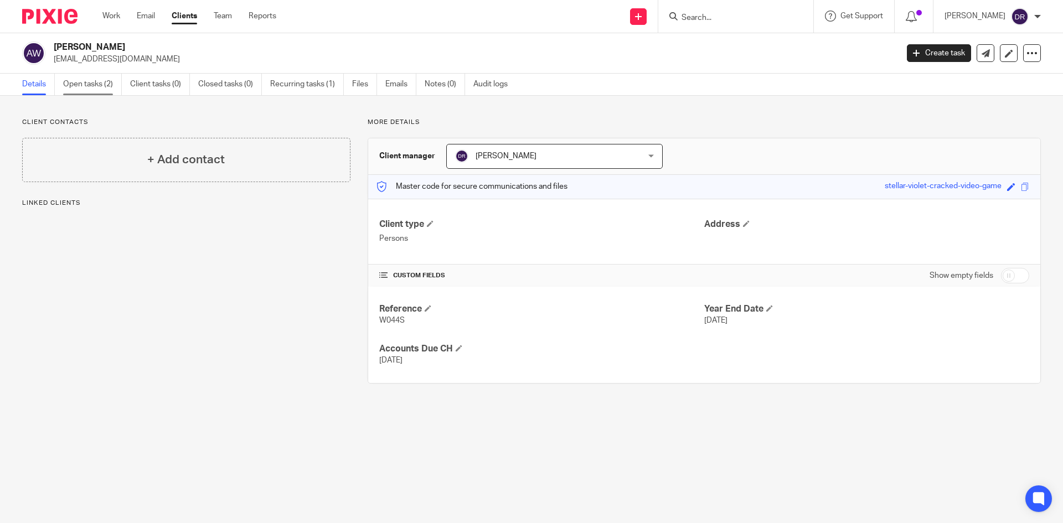
click at [101, 82] on link "Open tasks (2)" at bounding box center [92, 85] width 59 height 22
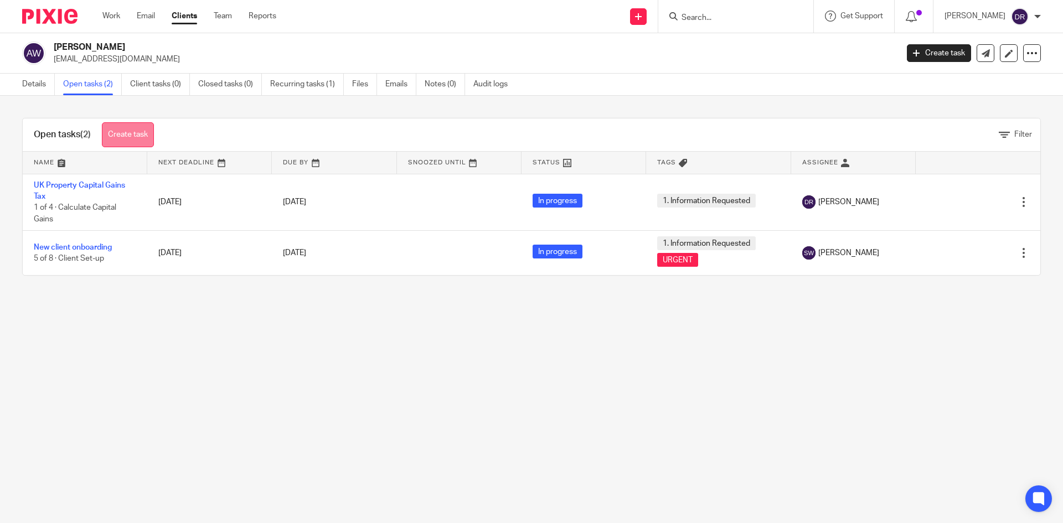
click at [127, 132] on link "Create task" at bounding box center [128, 134] width 52 height 25
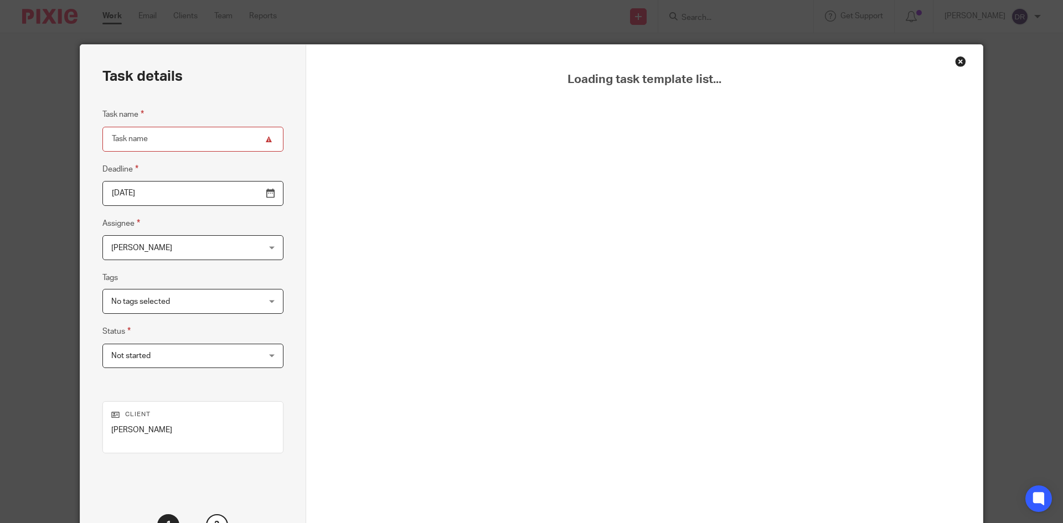
click at [955, 58] on div "Close this dialog window" at bounding box center [960, 61] width 11 height 11
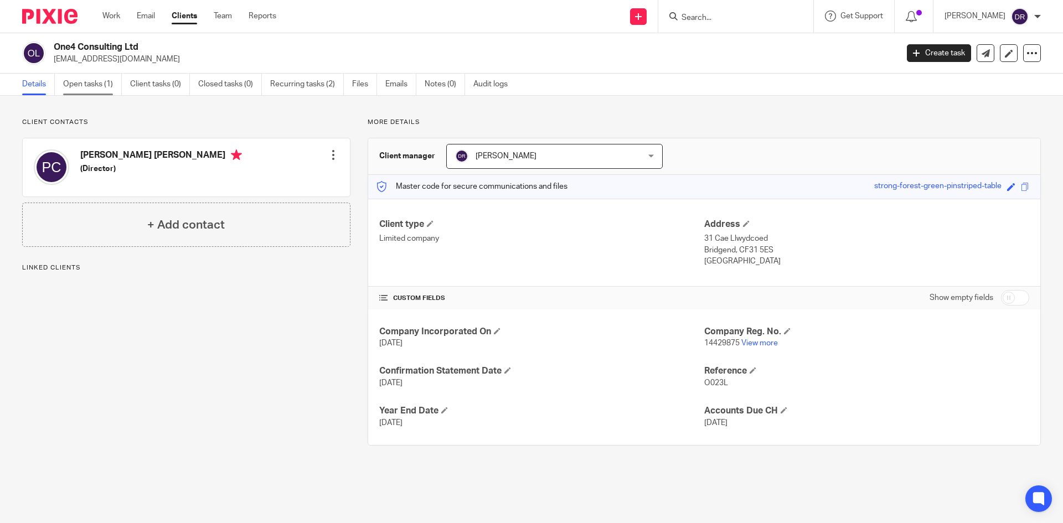
click at [94, 84] on link "Open tasks (1)" at bounding box center [92, 85] width 59 height 22
